Goal: Information Seeking & Learning: Understand process/instructions

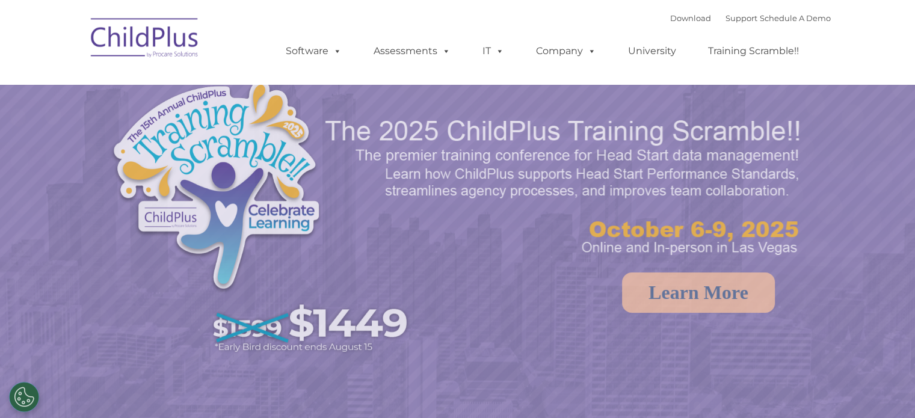
select select "MEDIUM"
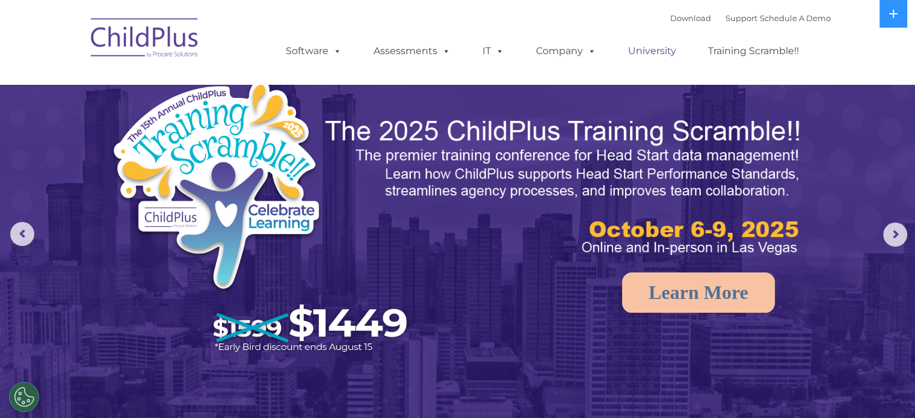
click at [662, 51] on link "University" at bounding box center [652, 51] width 72 height 24
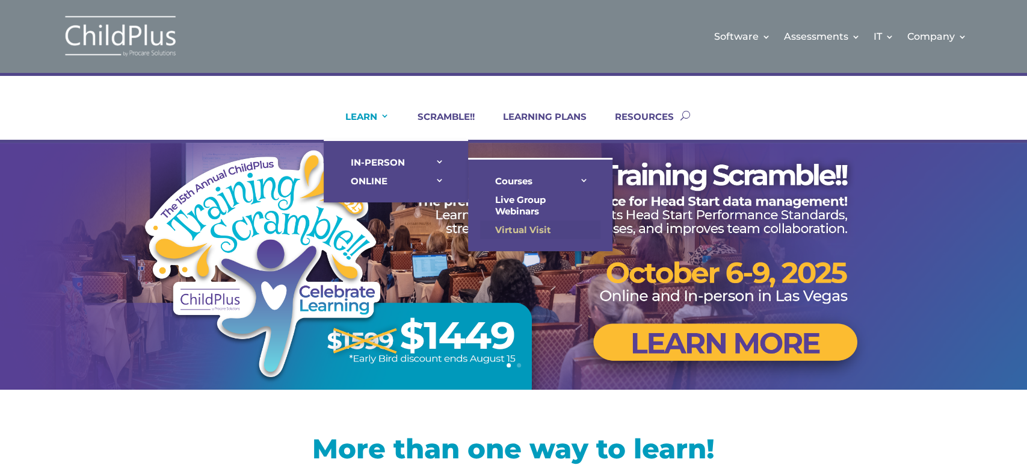
click at [513, 223] on link "Virtual Visit" at bounding box center [540, 229] width 120 height 19
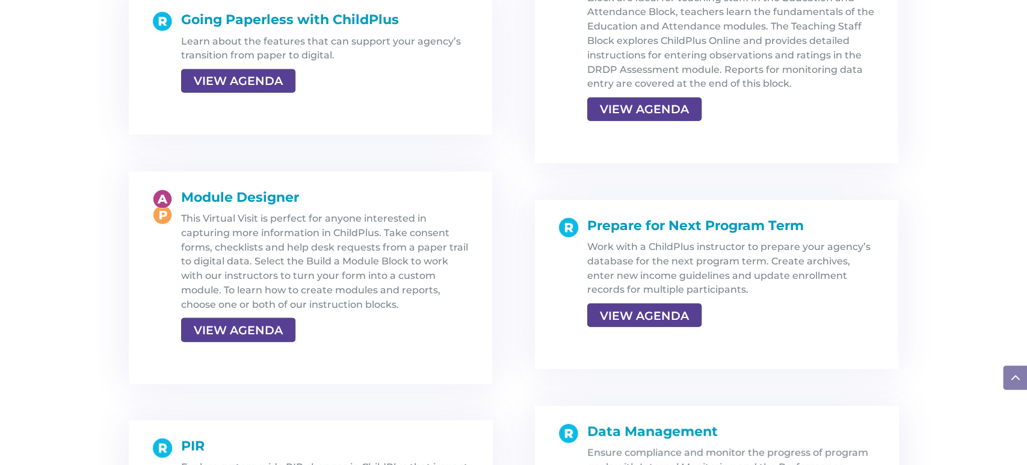
scroll to position [2036, 0]
click at [234, 331] on link "VIEW AGENDA" at bounding box center [237, 330] width 112 height 22
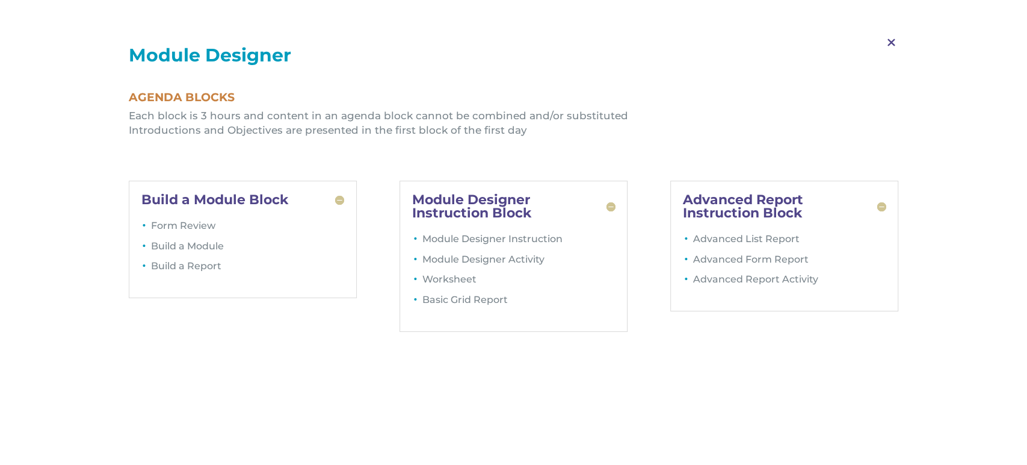
scroll to position [2142, 0]
drag, startPoint x: 674, startPoint y: 194, endPoint x: 684, endPoint y: 218, distance: 26.5
click at [684, 218] on div "Advanced Report Instruction Block Advanced List Report Advanced Form Report Adv…" at bounding box center [784, 246] width 229 height 131
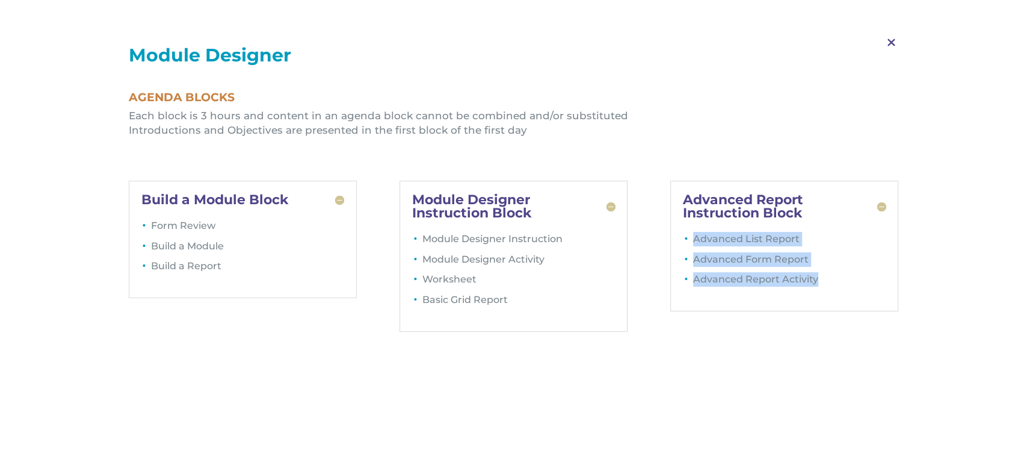
drag, startPoint x: 687, startPoint y: 233, endPoint x: 821, endPoint y: 295, distance: 147.8
click at [821, 295] on ul "Advanced List Report Advanced Form Report Advanced Report Activity" at bounding box center [784, 265] width 203 height 67
click at [758, 356] on div "M Module Designer Agenda Blocks Each block is 3 hours and content in an agenda …" at bounding box center [513, 464] width 1027 height 929
drag, startPoint x: 679, startPoint y: 191, endPoint x: 818, endPoint y: 303, distance: 178.9
click at [818, 303] on div "Advanced Report Instruction Block Advanced List Report Advanced Form Report Adv…" at bounding box center [784, 246] width 229 height 131
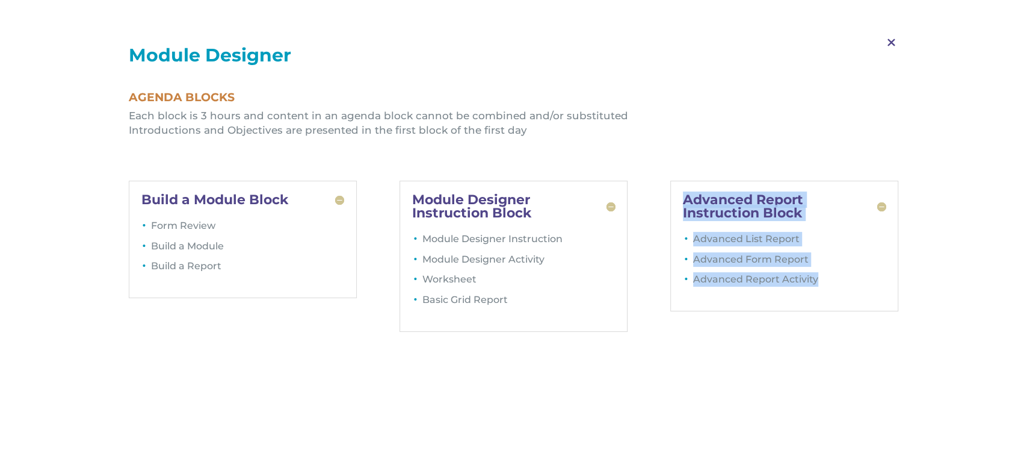
click at [806, 320] on div "Build a Module Block Form Review Build a Module Build a Report Module Designer …" at bounding box center [514, 256] width 770 height 184
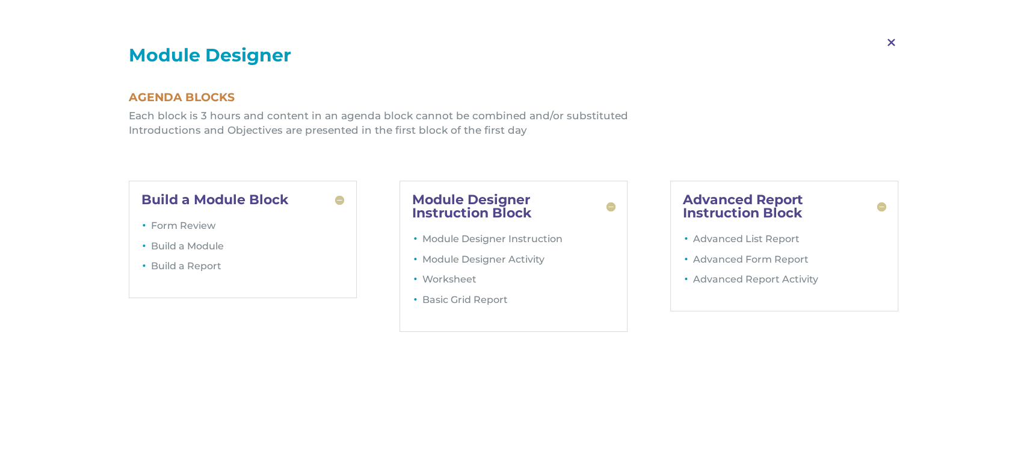
click at [890, 47] on span "M" at bounding box center [892, 42] width 36 height 35
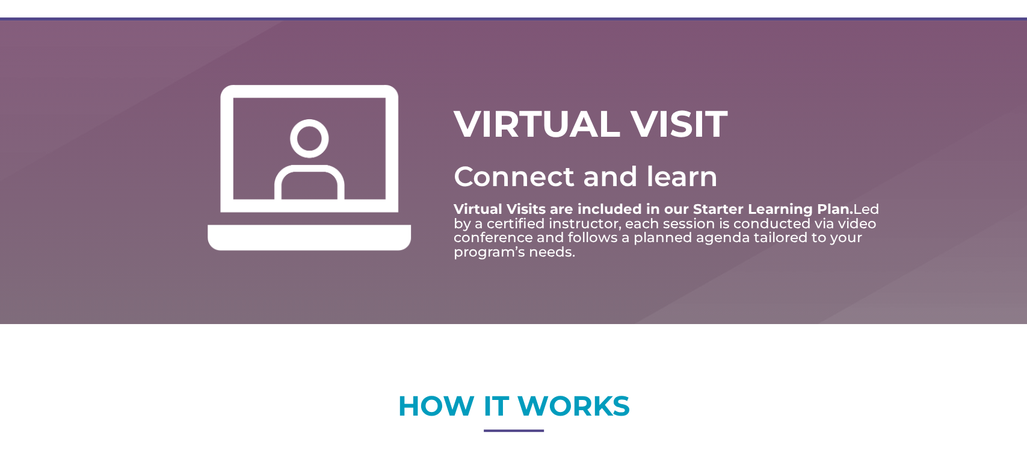
scroll to position [0, 0]
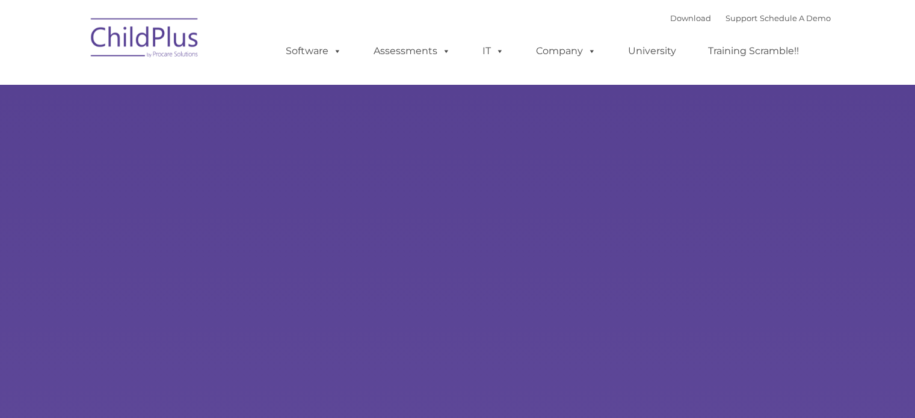
type input ""
select select "MEDIUM"
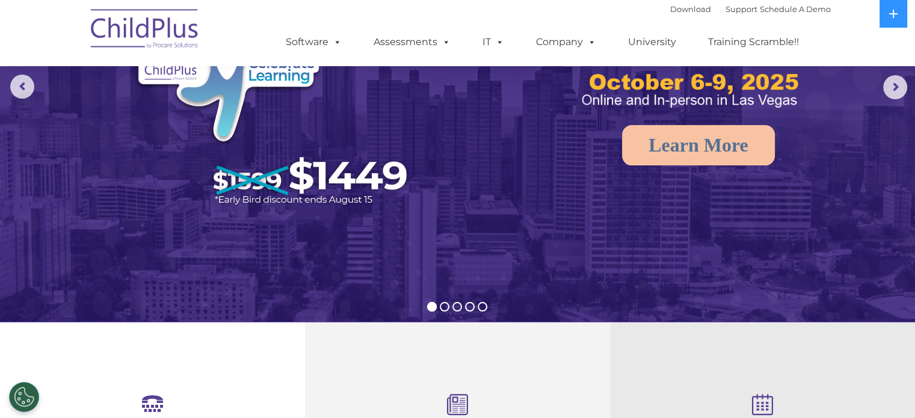
scroll to position [144, 0]
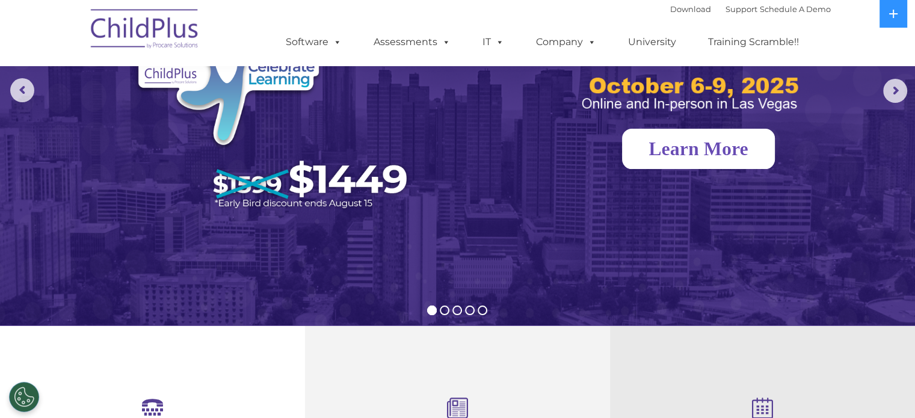
click at [720, 157] on link "Learn More" at bounding box center [698, 149] width 153 height 40
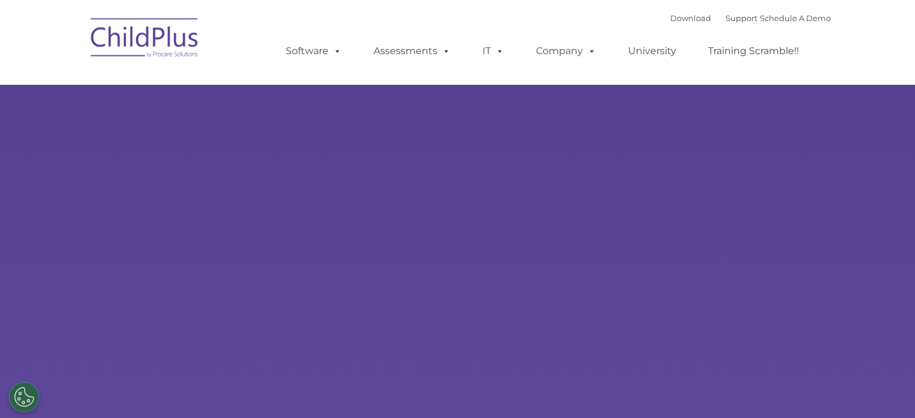
select select "MEDIUM"
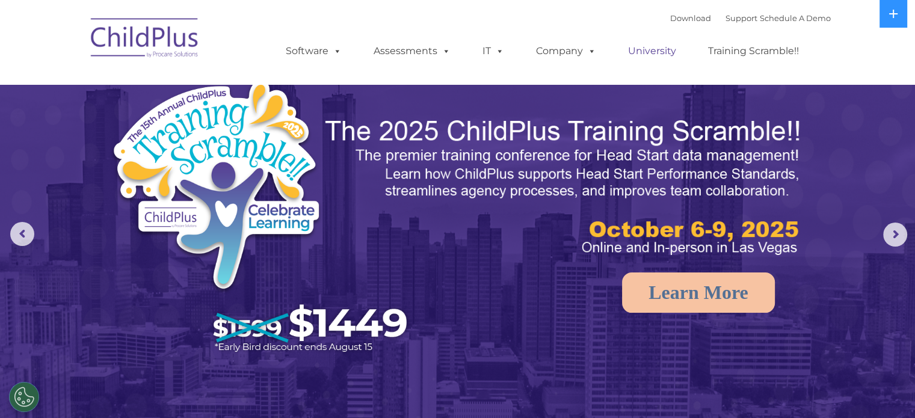
click at [658, 49] on link "University" at bounding box center [652, 51] width 72 height 24
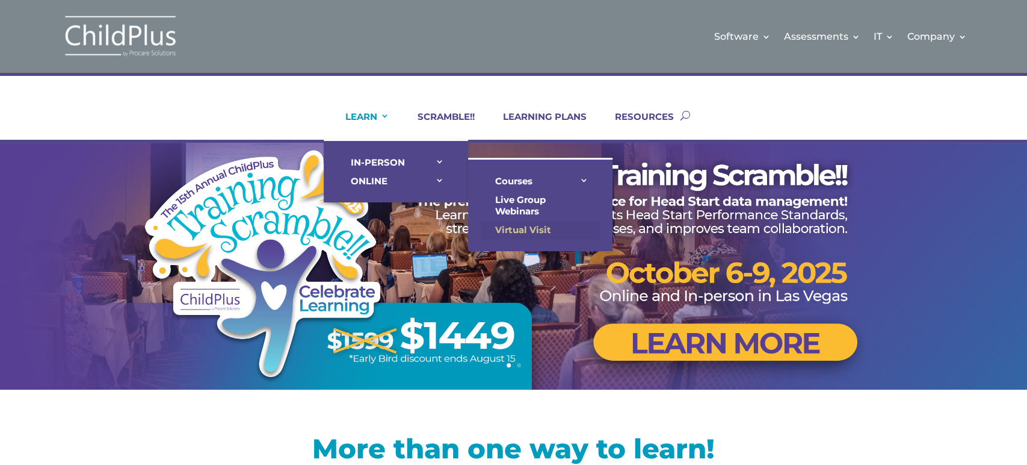
click at [507, 224] on link "Virtual Visit" at bounding box center [540, 229] width 120 height 19
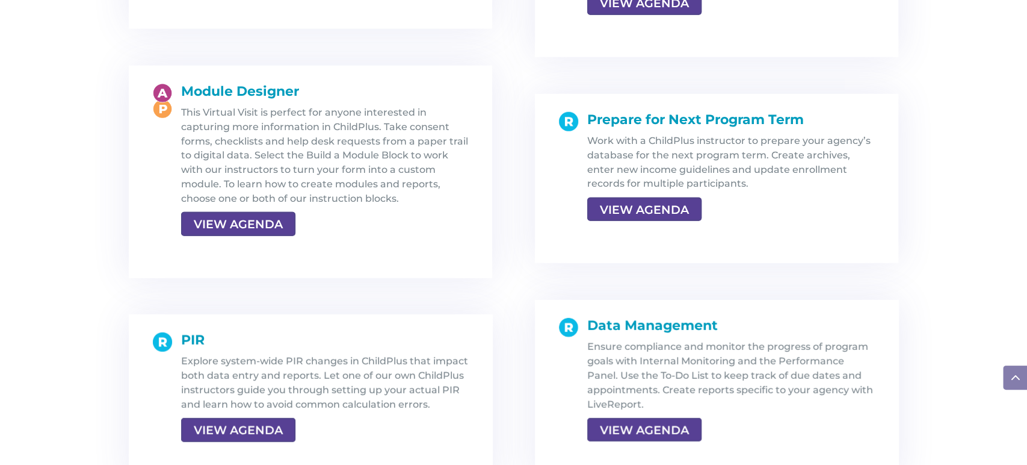
scroll to position [2143, 0]
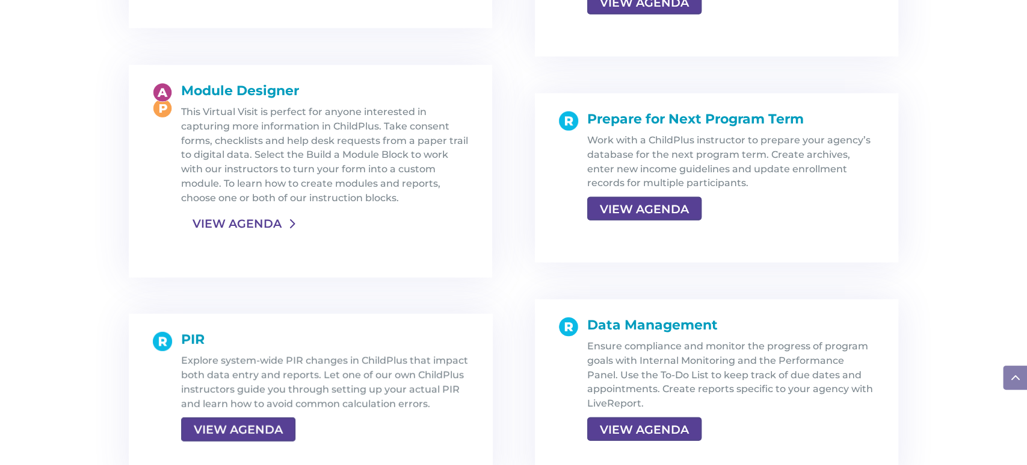
click at [238, 229] on link "VIEW AGENDA" at bounding box center [237, 223] width 112 height 22
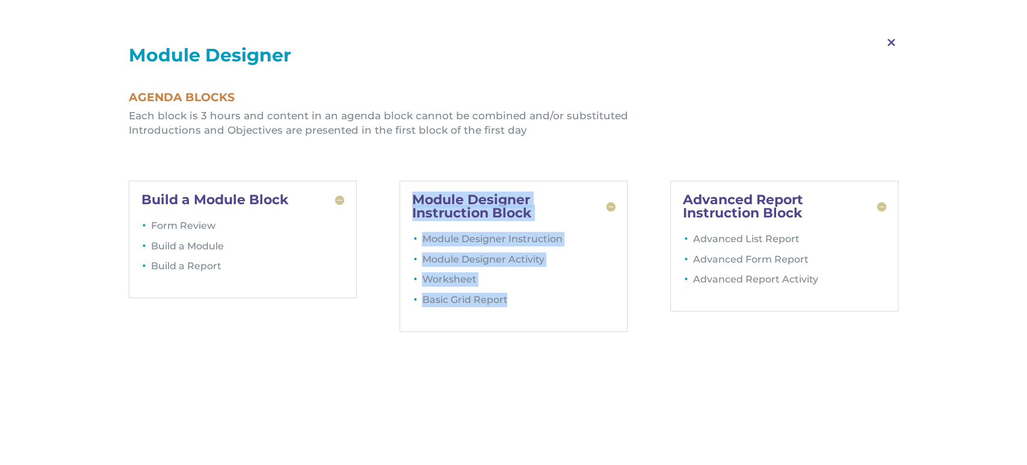
drag, startPoint x: 409, startPoint y: 199, endPoint x: 539, endPoint y: 297, distance: 162.8
click at [539, 297] on div "Module Designer Instruction Block Module Designer Instruction Module Designer A…" at bounding box center [514, 256] width 229 height 151
copy div "Module Designer Instruction Block Module Designer Instruction Module Designer A…"
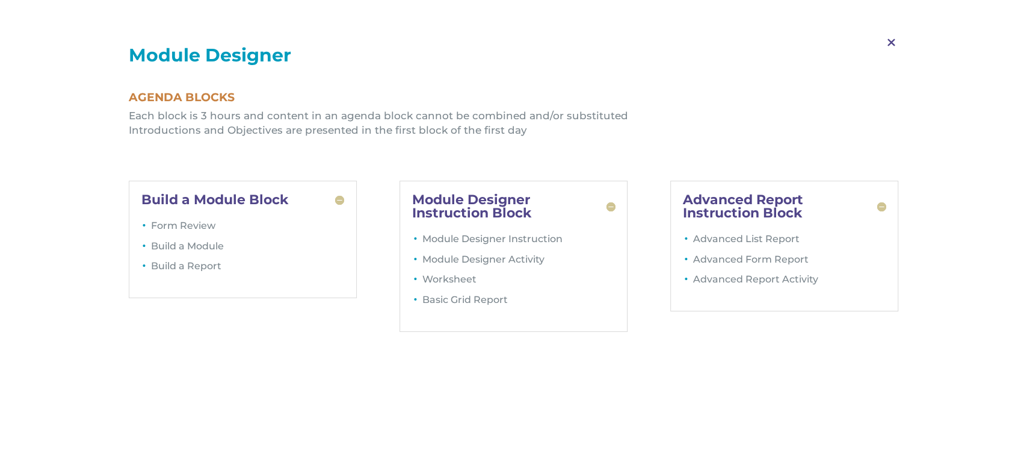
click at [892, 45] on span "M" at bounding box center [892, 42] width 36 height 35
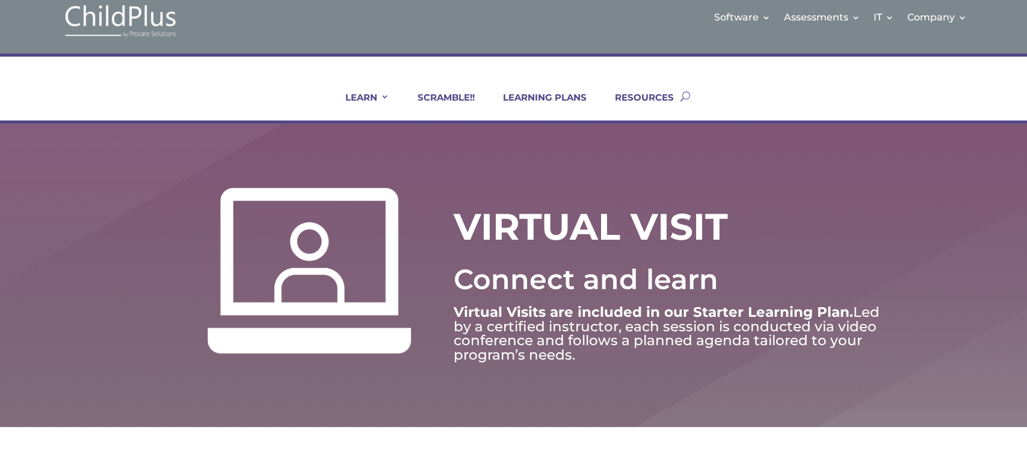
scroll to position [0, 0]
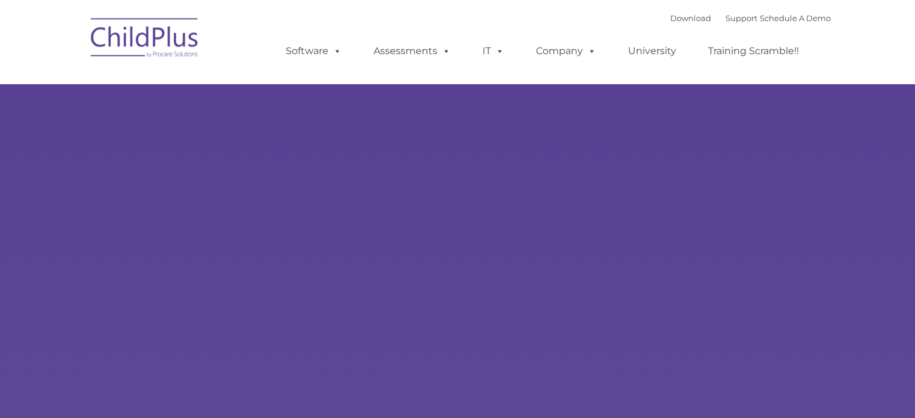
type input ""
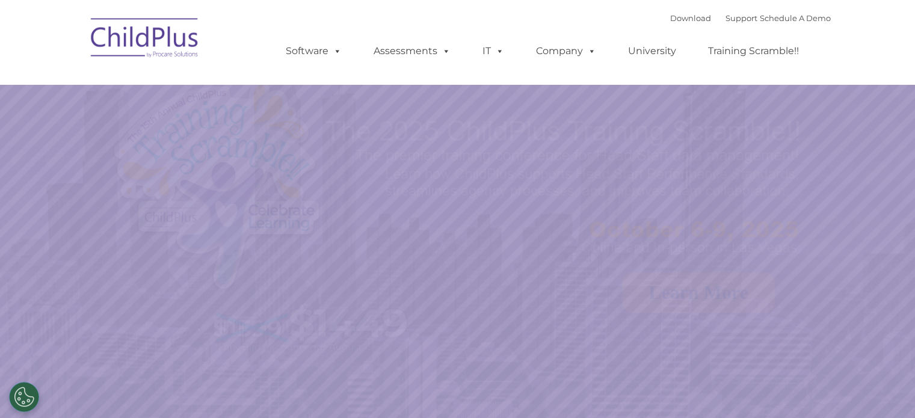
select select "MEDIUM"
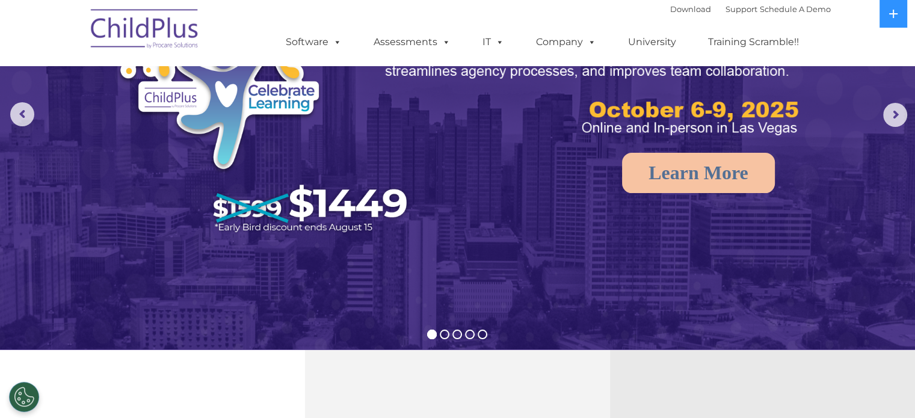
scroll to position [122, 0]
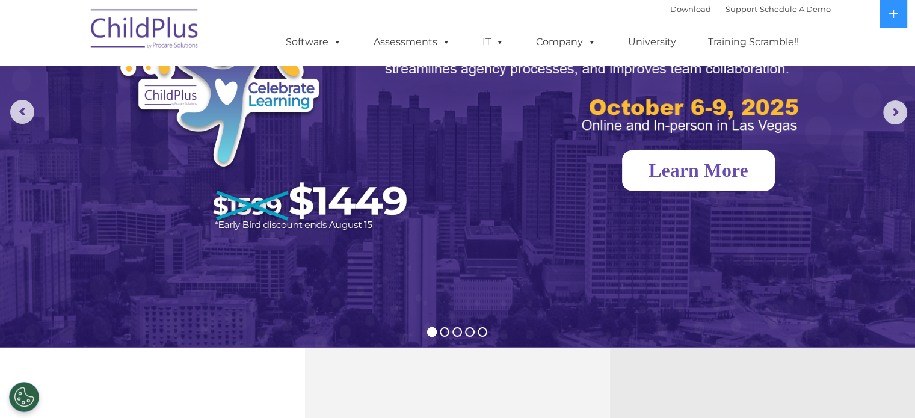
click at [705, 167] on link "Learn More" at bounding box center [698, 170] width 153 height 40
